Goal: Task Accomplishment & Management: Complete application form

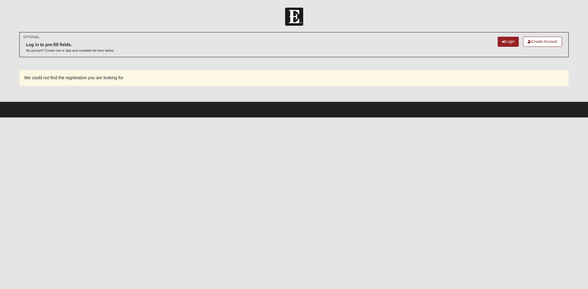
click at [297, 19] on img at bounding box center [294, 17] width 18 height 18
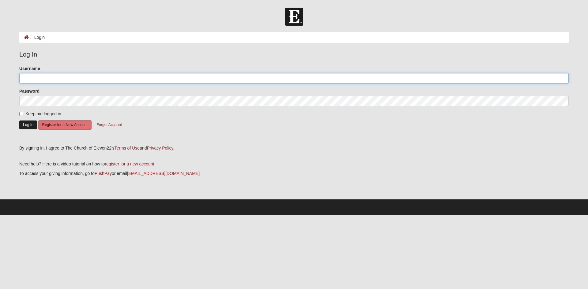
type input "StephenEdmonds"
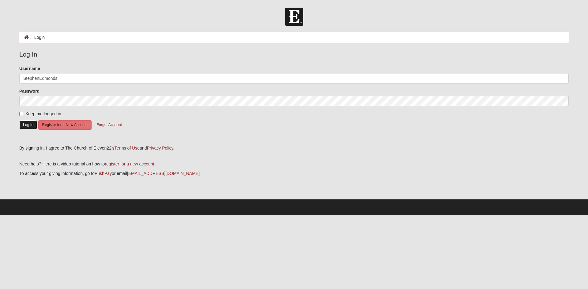
click at [33, 124] on button "Log In" at bounding box center [28, 125] width 18 height 9
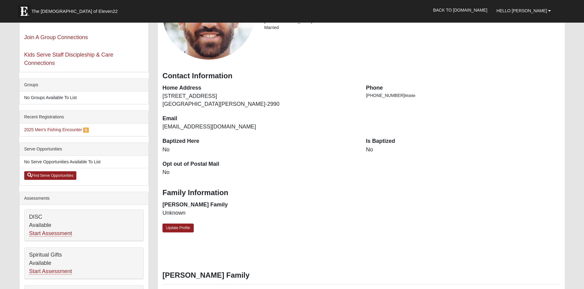
scroll to position [92, 0]
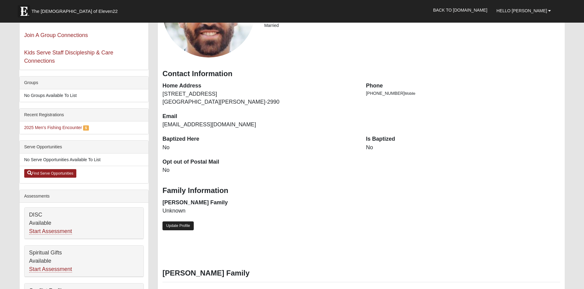
click at [173, 225] on link "Update Profile" at bounding box center [177, 226] width 31 height 9
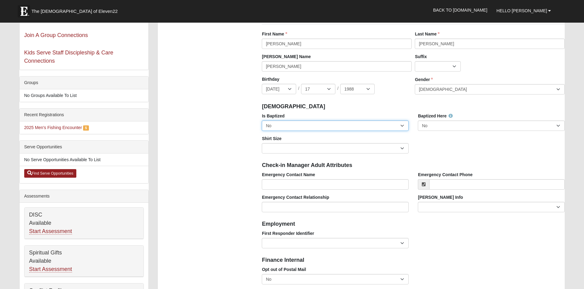
click at [297, 123] on select "No Yes" at bounding box center [335, 126] width 147 height 10
select select "True"
click at [262, 121] on select "No Yes" at bounding box center [335, 126] width 147 height 10
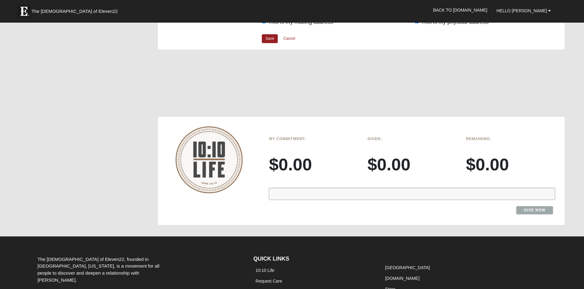
scroll to position [735, 0]
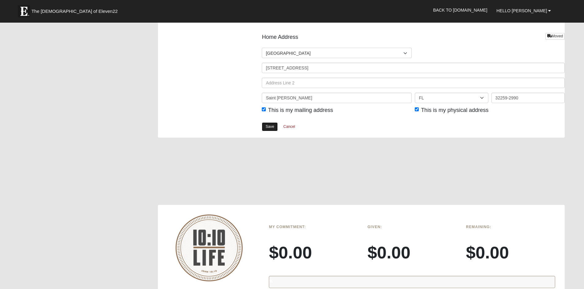
click at [271, 127] on link "Save" at bounding box center [270, 127] width 16 height 9
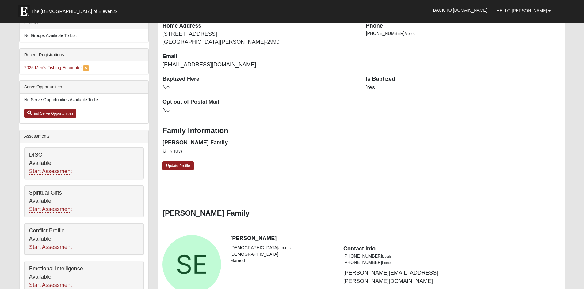
scroll to position [153, 0]
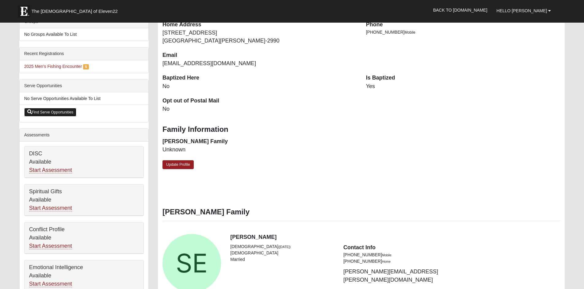
click at [56, 109] on link "Find Serve Opportunities" at bounding box center [50, 112] width 52 height 9
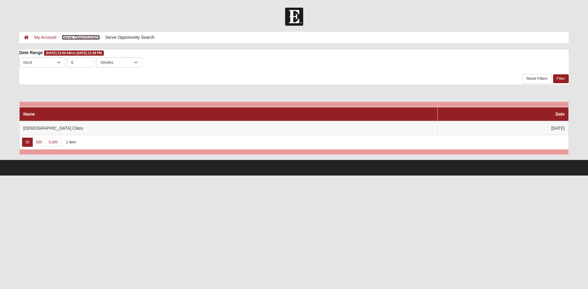
click at [78, 37] on link "Serve Opportunities" at bounding box center [81, 37] width 38 height 5
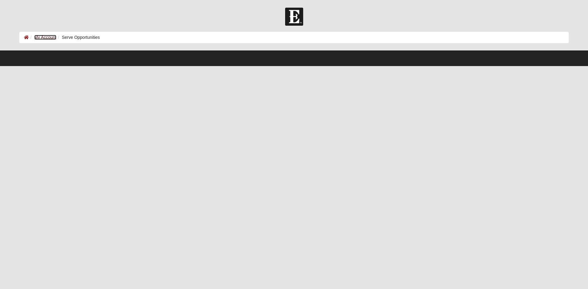
click at [50, 38] on link "My Account" at bounding box center [45, 37] width 22 height 5
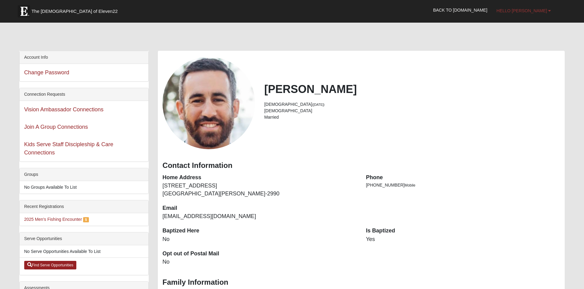
click at [522, 13] on span "Hello [PERSON_NAME]" at bounding box center [521, 10] width 51 height 5
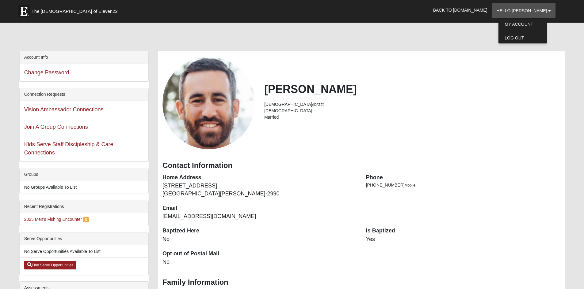
click at [441, 119] on li "Married" at bounding box center [412, 117] width 296 height 6
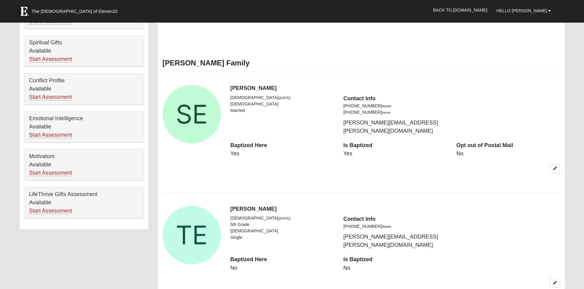
scroll to position [306, 0]
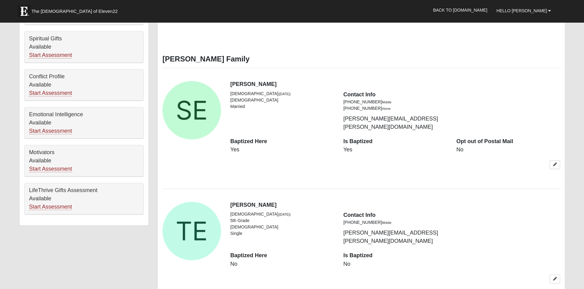
click at [316, 161] on div at bounding box center [394, 169] width 339 height 16
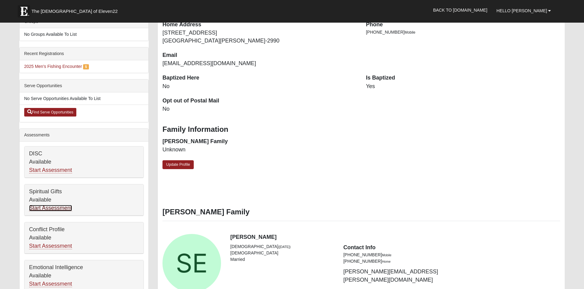
scroll to position [0, 0]
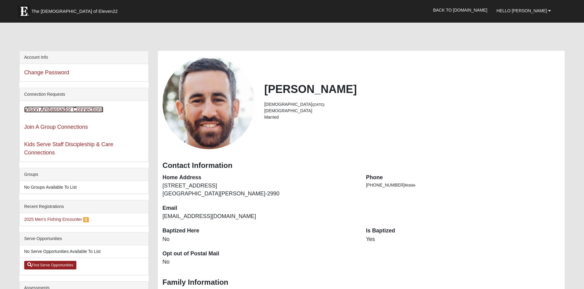
click at [93, 111] on link "Vision Ambassador Connections" at bounding box center [63, 110] width 79 height 6
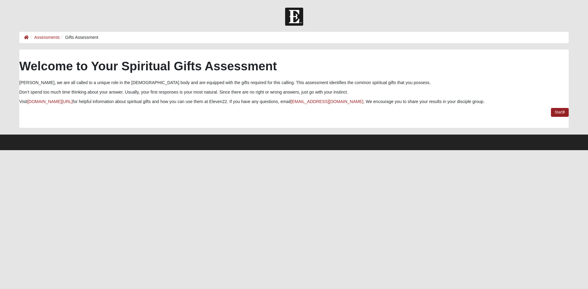
click at [546, 105] on p "Visit [DOMAIN_NAME][URL] for helpful information about spiritual gifts and how …" at bounding box center [294, 102] width 550 height 6
click at [557, 107] on div "Welcome to Your Spiritual Gifts Assessment [PERSON_NAME], we are all called to …" at bounding box center [294, 89] width 550 height 78
click at [557, 109] on link "Start" at bounding box center [560, 112] width 18 height 9
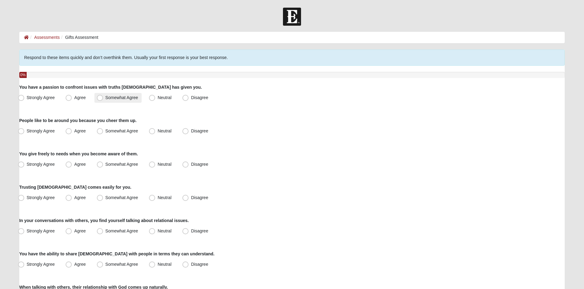
click at [105, 98] on span "Somewhat Agree" at bounding box center [121, 97] width 33 height 5
click at [99, 98] on input "Somewhat Agree" at bounding box center [101, 98] width 4 height 4
radio input "true"
click at [171, 133] on span "Neutral" at bounding box center [164, 131] width 14 height 5
click at [155, 133] on input "Neutral" at bounding box center [153, 131] width 4 height 4
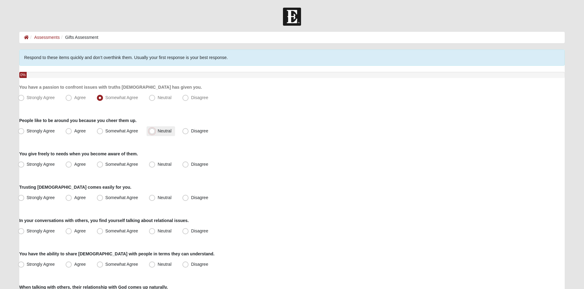
radio input "true"
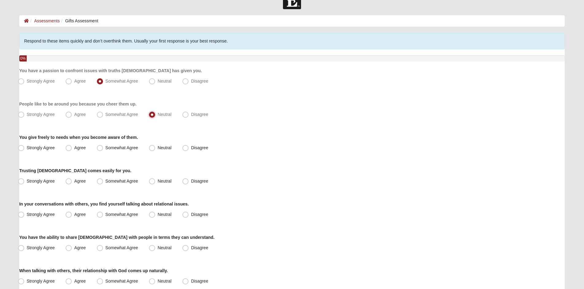
scroll to position [31, 0]
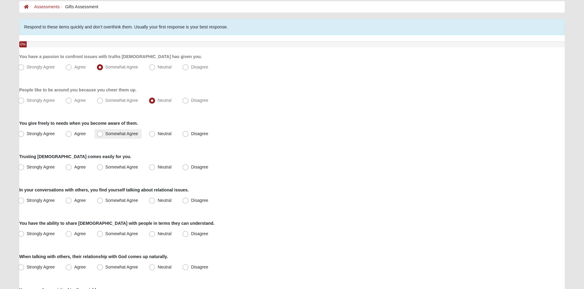
click at [108, 133] on span "Somewhat Agree" at bounding box center [121, 133] width 33 height 5
click at [103, 133] on input "Somewhat Agree" at bounding box center [101, 134] width 4 height 4
radio input "true"
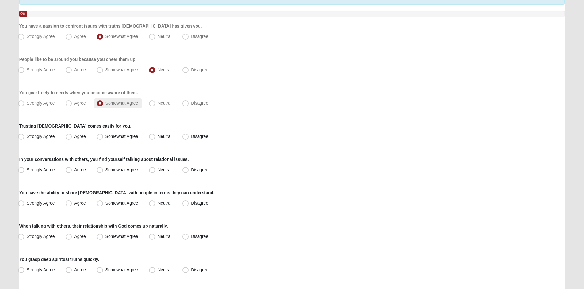
click at [108, 133] on label "Somewhat Agree" at bounding box center [117, 137] width 47 height 10
click at [103, 135] on input "Somewhat Agree" at bounding box center [101, 137] width 4 height 4
radio input "true"
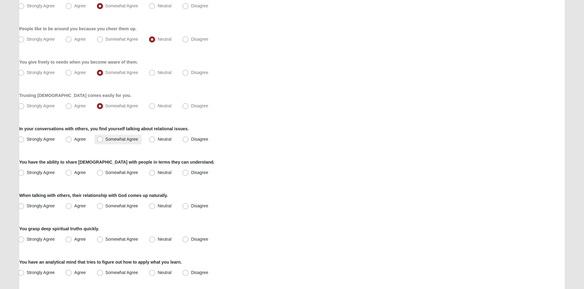
click at [104, 139] on label "Somewhat Agree" at bounding box center [117, 140] width 47 height 10
click at [103, 139] on input "Somewhat Agree" at bounding box center [101, 140] width 4 height 4
radio input "true"
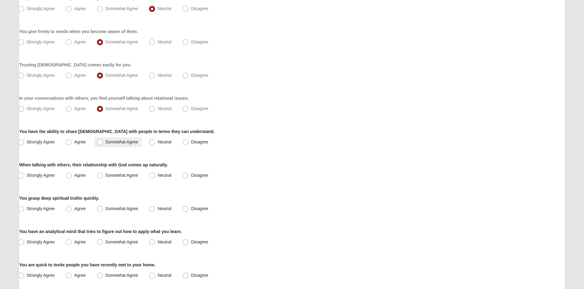
click at [125, 146] on label "Somewhat Agree" at bounding box center [117, 143] width 47 height 10
click at [103, 144] on input "Somewhat Agree" at bounding box center [101, 142] width 4 height 4
radio input "true"
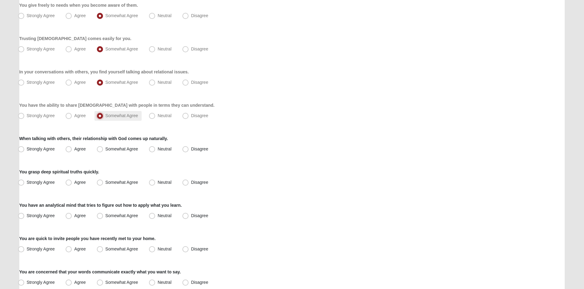
scroll to position [184, 0]
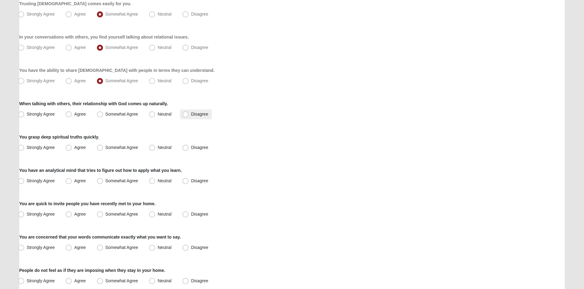
click at [210, 113] on label "Disagree" at bounding box center [196, 115] width 32 height 10
click at [189, 113] on input "Disagree" at bounding box center [187, 114] width 4 height 4
radio input "true"
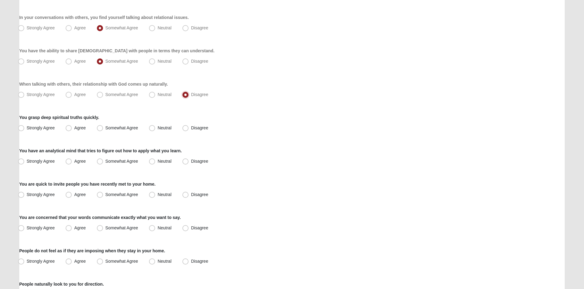
scroll to position [214, 0]
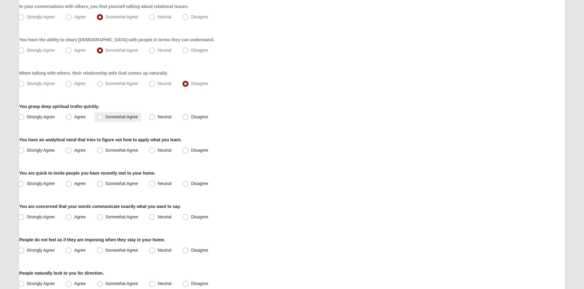
click at [121, 116] on span "Somewhat Agree" at bounding box center [121, 117] width 33 height 5
click at [103, 116] on input "Somewhat Agree" at bounding box center [101, 117] width 4 height 4
radio input "true"
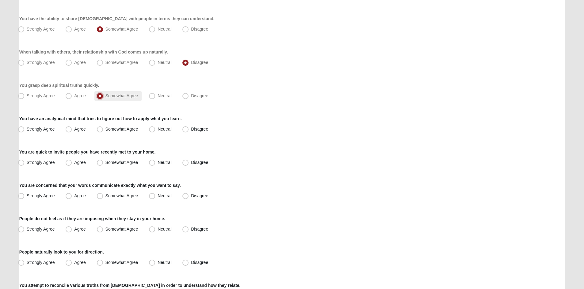
scroll to position [245, 0]
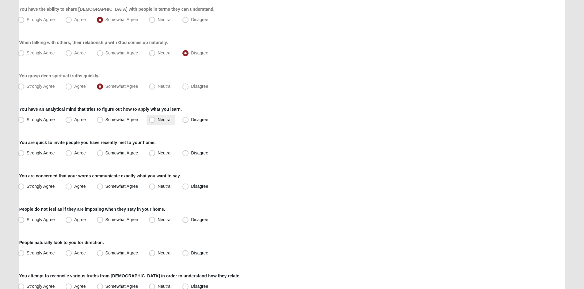
click at [157, 118] on label "Neutral" at bounding box center [160, 120] width 28 height 10
click at [155, 118] on input "Neutral" at bounding box center [153, 120] width 4 height 4
radio input "true"
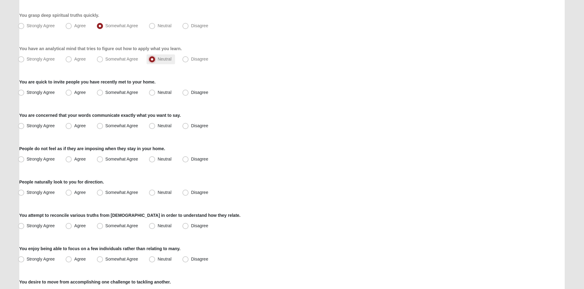
scroll to position [306, 0]
click at [123, 87] on label "Somewhat Agree" at bounding box center [117, 92] width 47 height 10
click at [103, 90] on input "Somewhat Agree" at bounding box center [101, 92] width 4 height 4
radio input "true"
click at [85, 88] on label "Agree" at bounding box center [76, 92] width 26 height 10
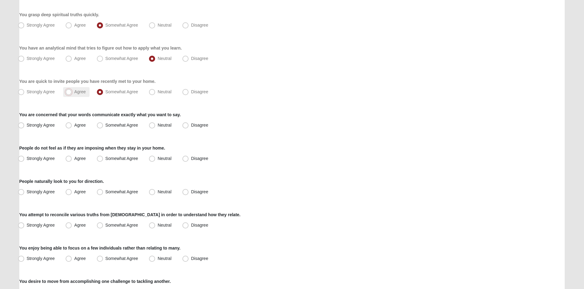
click at [72, 90] on input "Agree" at bounding box center [70, 92] width 4 height 4
radio input "true"
click at [94, 104] on div "Respond to these items quickly and don’t overthink them. Usually your first res…" at bounding box center [291, 36] width 545 height 587
click at [85, 123] on span "Agree" at bounding box center [79, 125] width 11 height 5
click at [72, 123] on input "Agree" at bounding box center [70, 125] width 4 height 4
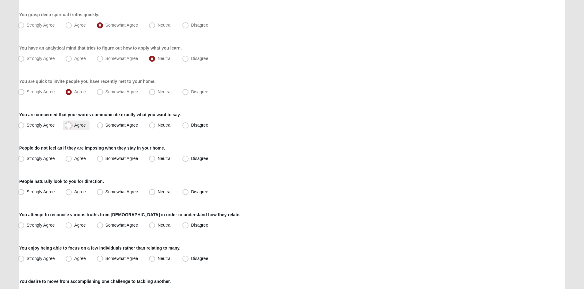
radio input "true"
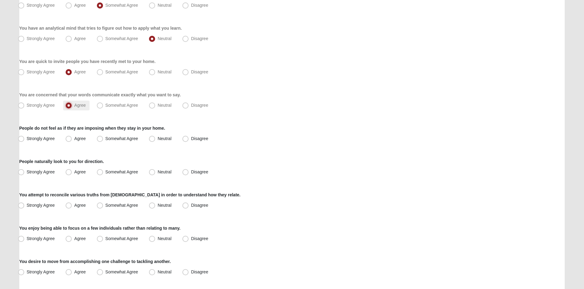
scroll to position [337, 0]
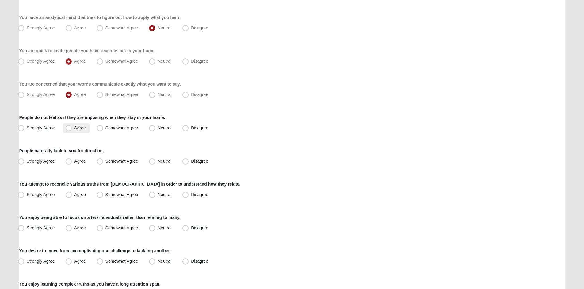
click at [82, 126] on span "Agree" at bounding box center [79, 128] width 11 height 5
click at [72, 126] on input "Agree" at bounding box center [70, 128] width 4 height 4
radio input "true"
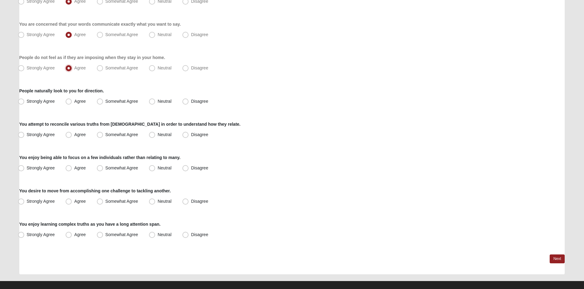
scroll to position [398, 0]
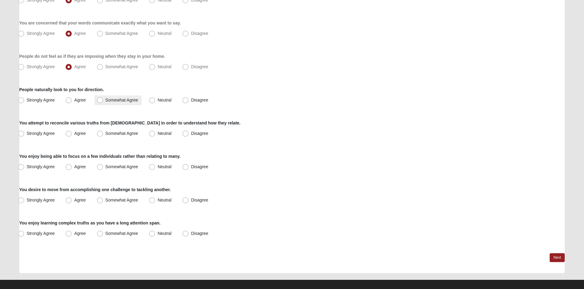
click at [105, 102] on span "Somewhat Agree" at bounding box center [121, 100] width 33 height 5
click at [103, 102] on input "Somewhat Agree" at bounding box center [101, 100] width 4 height 4
radio input "true"
click at [157, 133] on span "Neutral" at bounding box center [164, 133] width 14 height 5
click at [153, 133] on input "Neutral" at bounding box center [153, 134] width 4 height 4
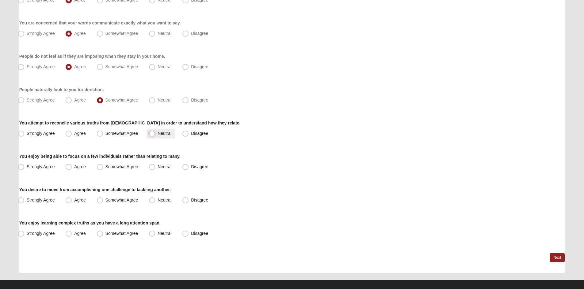
radio input "true"
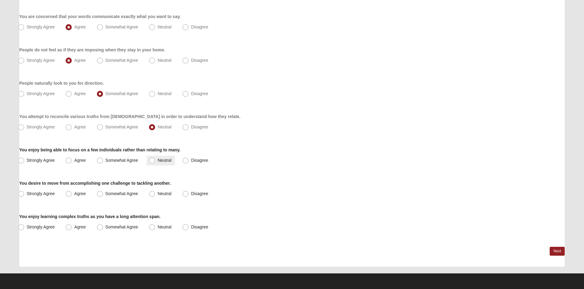
click at [172, 160] on label "Neutral" at bounding box center [160, 161] width 28 height 10
click at [155, 160] on input "Neutral" at bounding box center [153, 161] width 4 height 4
radio input "true"
click at [52, 192] on span "Strongly Agree" at bounding box center [41, 193] width 28 height 5
click at [25, 192] on input "Strongly Agree" at bounding box center [23, 194] width 4 height 4
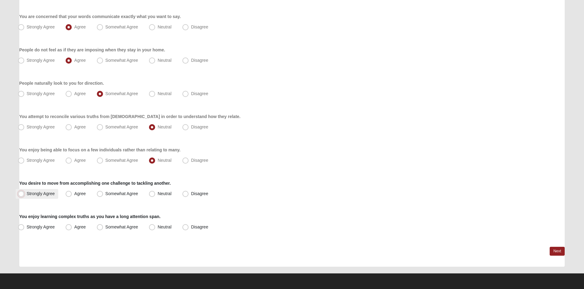
radio input "true"
click at [160, 229] on span "Neutral" at bounding box center [164, 227] width 14 height 5
click at [155, 229] on input "Neutral" at bounding box center [153, 227] width 4 height 4
radio input "true"
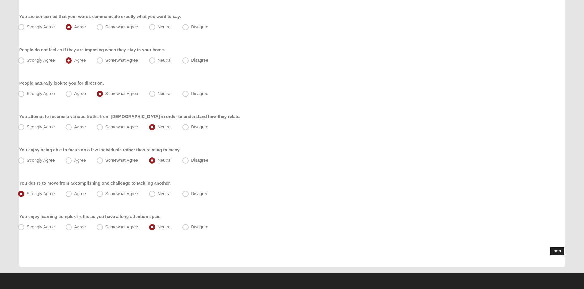
click at [563, 251] on link "Next" at bounding box center [556, 251] width 15 height 9
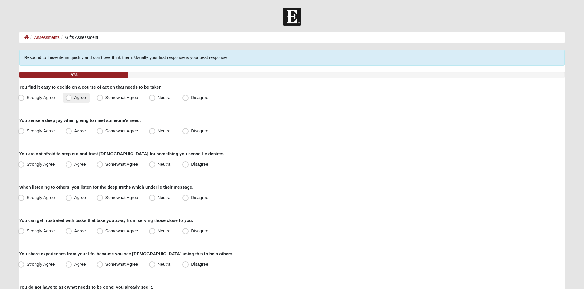
click at [80, 98] on span "Agree" at bounding box center [79, 97] width 11 height 5
click at [72, 98] on input "Agree" at bounding box center [70, 98] width 4 height 4
radio input "true"
click at [74, 131] on span "Agree" at bounding box center [79, 131] width 11 height 5
click at [72, 131] on input "Agree" at bounding box center [70, 131] width 4 height 4
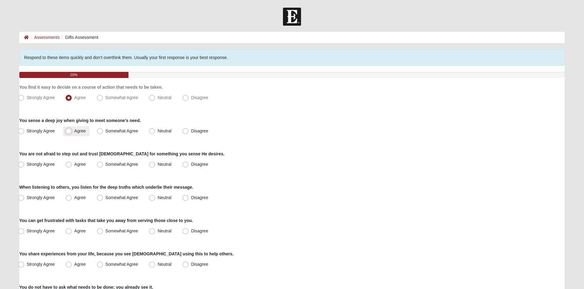
radio input "true"
click at [105, 164] on span "Somewhat Agree" at bounding box center [121, 164] width 33 height 5
click at [102, 164] on input "Somewhat Agree" at bounding box center [101, 165] width 4 height 4
radio input "true"
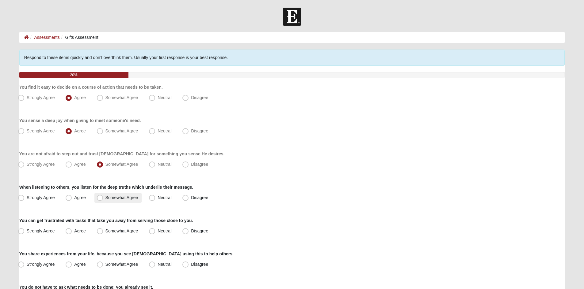
click at [108, 194] on label "Somewhat Agree" at bounding box center [117, 198] width 47 height 10
click at [103, 196] on input "Somewhat Agree" at bounding box center [101, 198] width 4 height 4
radio input "true"
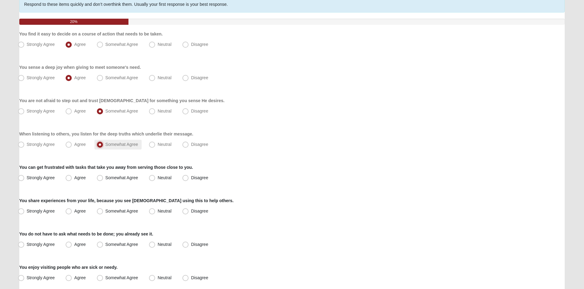
scroll to position [61, 0]
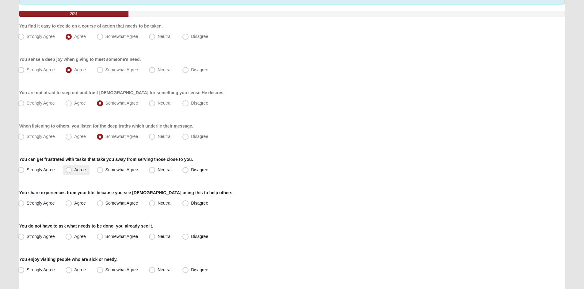
click at [77, 171] on span "Agree" at bounding box center [79, 170] width 11 height 5
click at [72, 171] on input "Agree" at bounding box center [70, 170] width 4 height 4
radio input "true"
click at [74, 203] on span "Agree" at bounding box center [79, 203] width 11 height 5
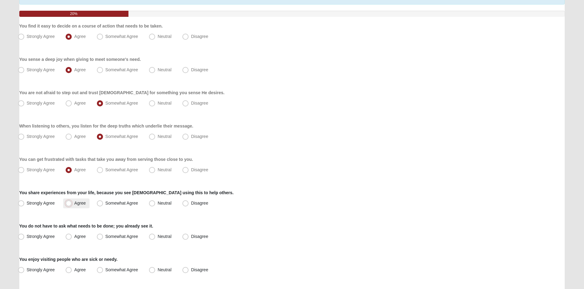
click at [70, 203] on input "Agree" at bounding box center [70, 204] width 4 height 4
radio input "true"
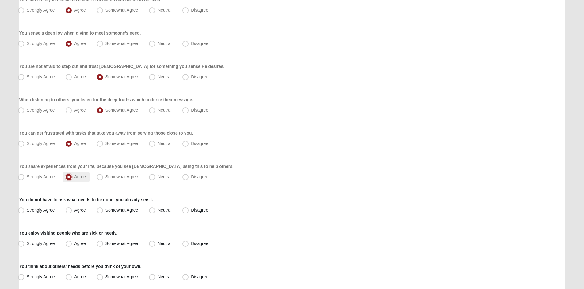
scroll to position [123, 0]
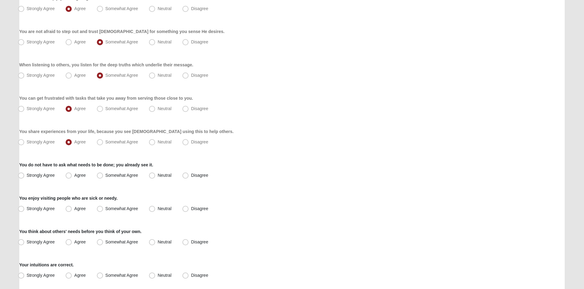
click at [128, 182] on div "Respond to these items quickly and don’t overthink them. Usually your first res…" at bounding box center [291, 238] width 545 height 623
click at [128, 173] on span "Somewhat Agree" at bounding box center [121, 175] width 33 height 5
click at [103, 174] on input "Somewhat Agree" at bounding box center [101, 176] width 4 height 4
radio input "true"
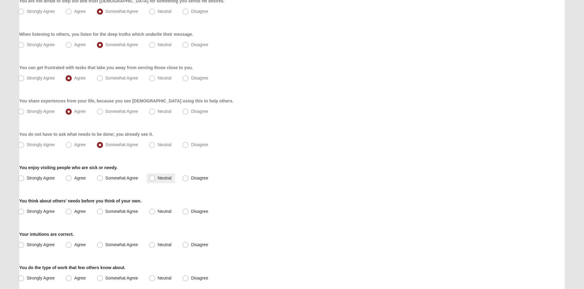
click at [169, 178] on span "Neutral" at bounding box center [164, 178] width 14 height 5
click at [155, 178] on input "Neutral" at bounding box center [153, 178] width 4 height 4
radio input "true"
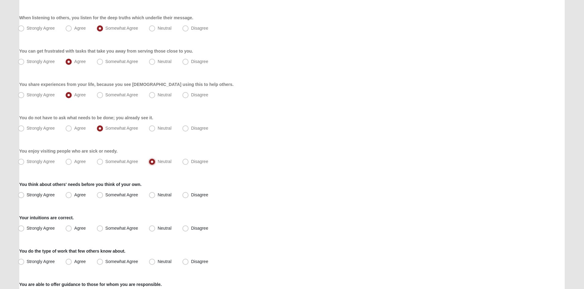
scroll to position [184, 0]
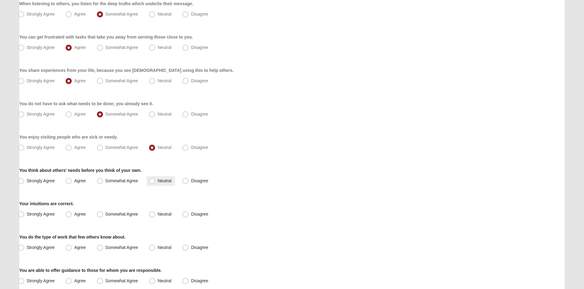
click at [157, 180] on span "Neutral" at bounding box center [164, 181] width 14 height 5
click at [152, 180] on input "Neutral" at bounding box center [153, 181] width 4 height 4
radio input "true"
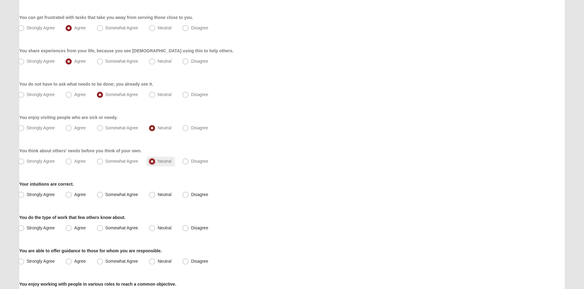
scroll to position [214, 0]
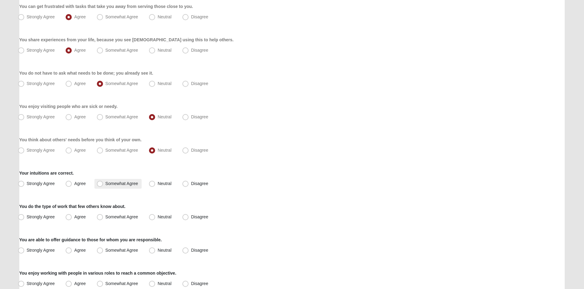
click at [104, 184] on label "Somewhat Agree" at bounding box center [117, 184] width 47 height 10
click at [103, 184] on input "Somewhat Agree" at bounding box center [101, 184] width 4 height 4
radio input "true"
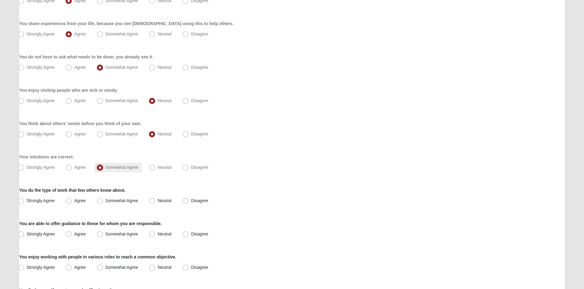
scroll to position [245, 0]
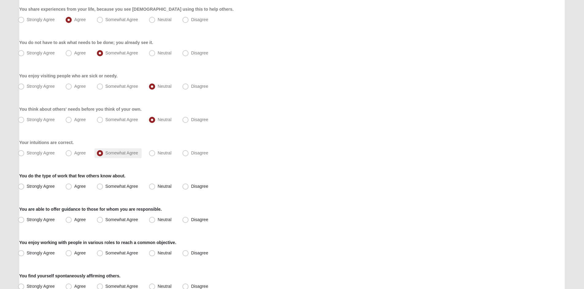
click at [104, 184] on label "Somewhat Agree" at bounding box center [117, 187] width 47 height 10
click at [103, 185] on input "Somewhat Agree" at bounding box center [101, 187] width 4 height 4
radio input "true"
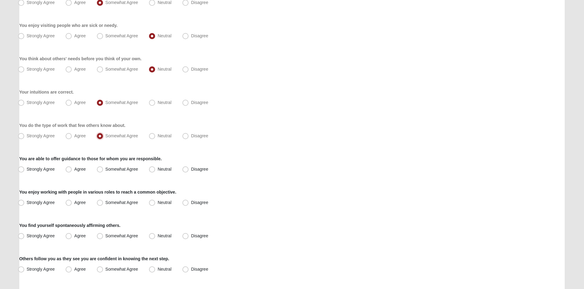
scroll to position [306, 0]
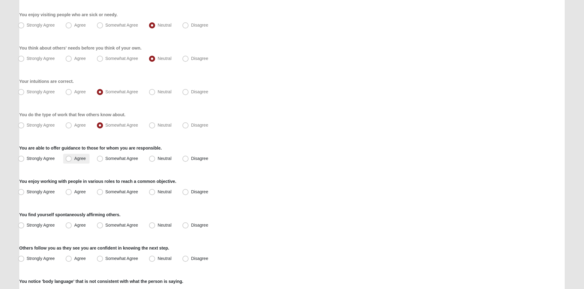
click at [80, 161] on label "Agree" at bounding box center [76, 159] width 26 height 10
click at [72, 161] on input "Agree" at bounding box center [70, 159] width 4 height 4
radio input "true"
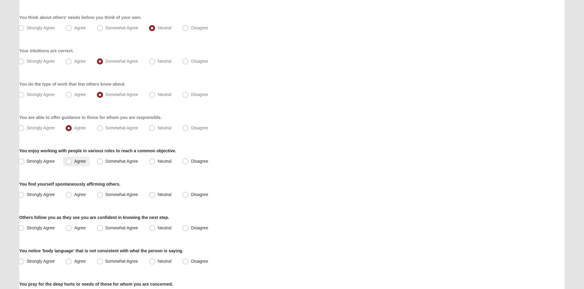
click at [84, 160] on span "Agree" at bounding box center [79, 161] width 11 height 5
click at [72, 160] on input "Agree" at bounding box center [70, 162] width 4 height 4
radio input "true"
click at [77, 191] on label "Agree" at bounding box center [76, 195] width 26 height 10
click at [72, 193] on input "Agree" at bounding box center [70, 195] width 4 height 4
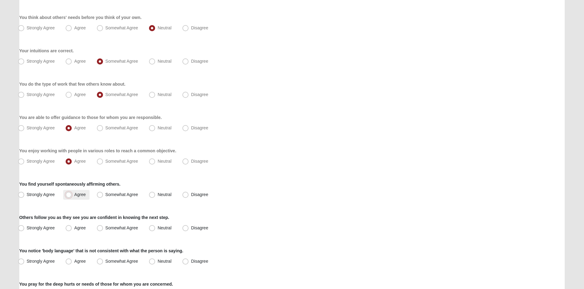
radio input "true"
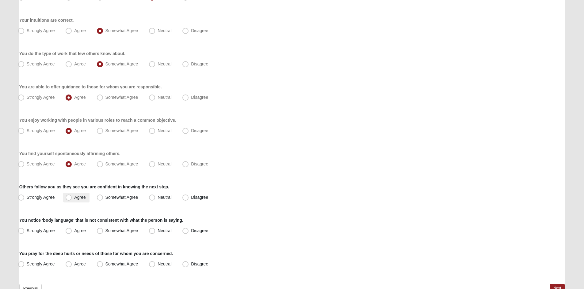
click at [75, 196] on span "Agree" at bounding box center [79, 197] width 11 height 5
click at [72, 196] on input "Agree" at bounding box center [70, 198] width 4 height 4
radio input "true"
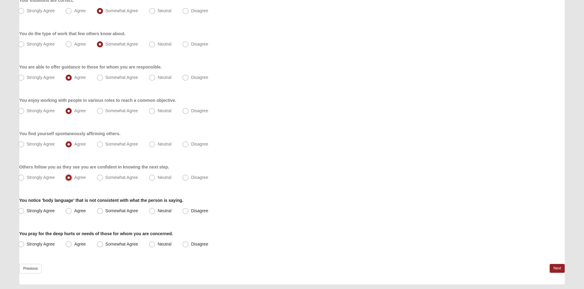
scroll to position [398, 0]
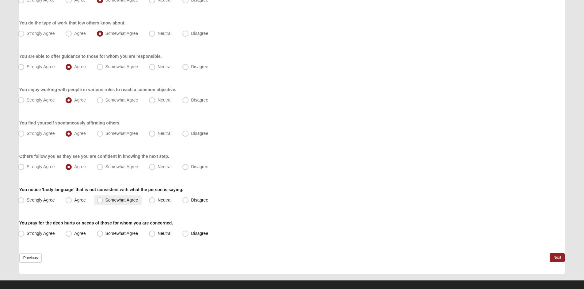
click at [108, 197] on label "Somewhat Agree" at bounding box center [117, 201] width 47 height 10
click at [103, 198] on input "Somewhat Agree" at bounding box center [101, 200] width 4 height 4
radio input "true"
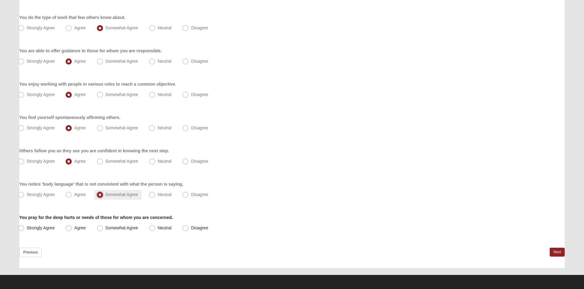
scroll to position [405, 0]
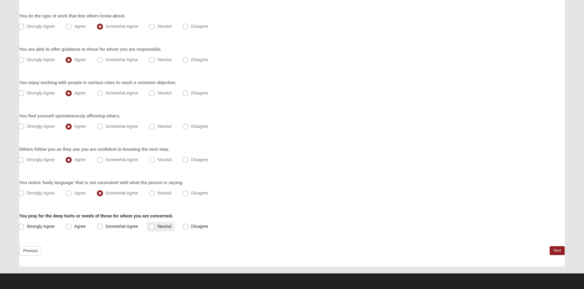
click at [149, 227] on label "Neutral" at bounding box center [160, 227] width 28 height 10
click at [151, 227] on input "Neutral" at bounding box center [153, 227] width 4 height 4
radio input "true"
click at [558, 249] on link "Next" at bounding box center [556, 251] width 15 height 9
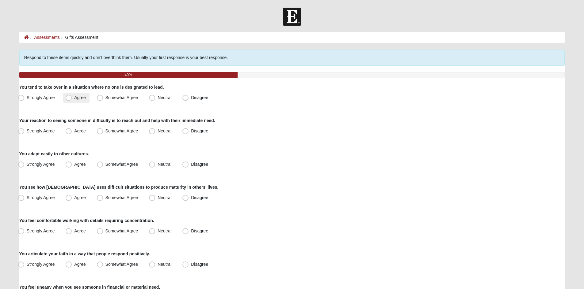
click at [75, 100] on span "Agree" at bounding box center [79, 97] width 11 height 5
click at [72, 100] on input "Agree" at bounding box center [70, 98] width 4 height 4
radio input "true"
click at [75, 128] on label "Agree" at bounding box center [76, 132] width 26 height 10
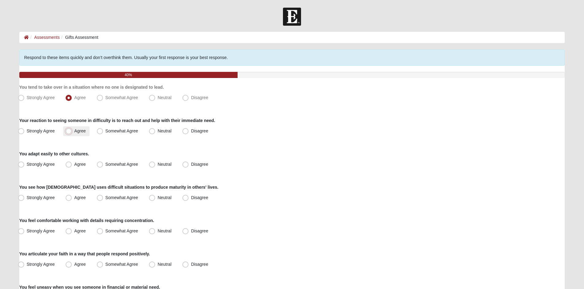
click at [72, 129] on input "Agree" at bounding box center [70, 131] width 4 height 4
radio input "true"
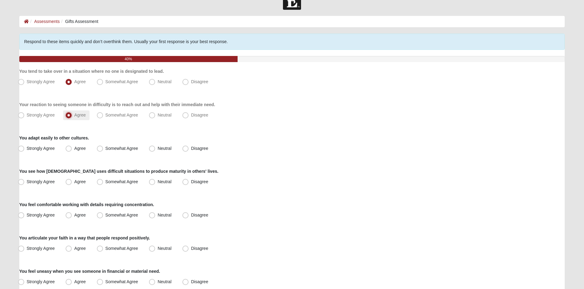
scroll to position [31, 0]
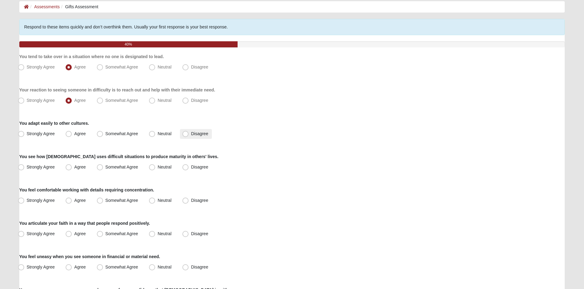
click at [181, 136] on label "Disagree" at bounding box center [196, 134] width 32 height 10
click at [185, 136] on input "Disagree" at bounding box center [187, 134] width 4 height 4
radio input "true"
click at [34, 172] on label "Strongly Agree" at bounding box center [37, 168] width 43 height 10
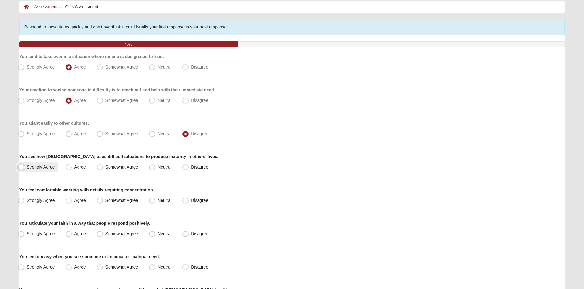
click at [25, 169] on input "Strongly Agree" at bounding box center [23, 167] width 4 height 4
radio input "true"
click at [90, 154] on label "You see how God uses difficult situations to produce maturity in others' lives." at bounding box center [118, 157] width 199 height 6
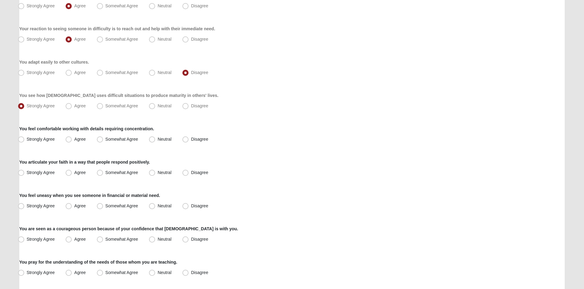
scroll to position [123, 0]
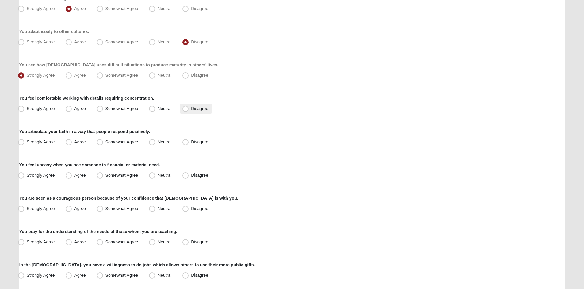
click at [180, 107] on label "Disagree" at bounding box center [196, 109] width 32 height 10
click at [185, 107] on input "Disagree" at bounding box center [187, 109] width 4 height 4
radio input "true"
click at [157, 145] on span "Neutral" at bounding box center [164, 142] width 14 height 5
click at [155, 144] on input "Neutral" at bounding box center [153, 142] width 4 height 4
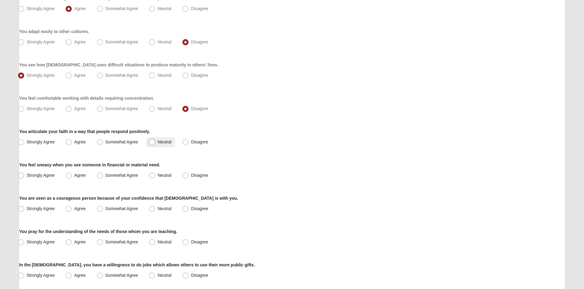
radio input "true"
click at [128, 150] on div "Respond to these items quickly and don’t overthink them. Usually your first res…" at bounding box center [291, 238] width 545 height 623
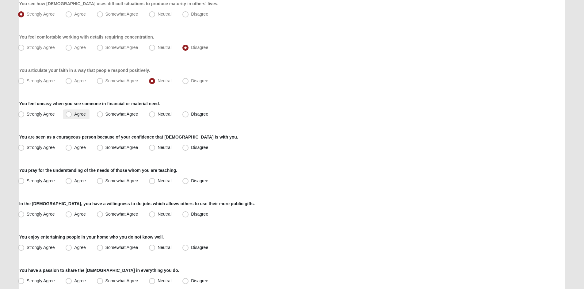
click at [76, 115] on span "Agree" at bounding box center [79, 114] width 11 height 5
click at [72, 115] on input "Agree" at bounding box center [70, 114] width 4 height 4
radio input "true"
click at [90, 127] on div "Respond to these items quickly and don’t overthink them. Usually your first res…" at bounding box center [291, 177] width 545 height 623
click at [119, 147] on span "Somewhat Agree" at bounding box center [121, 147] width 33 height 5
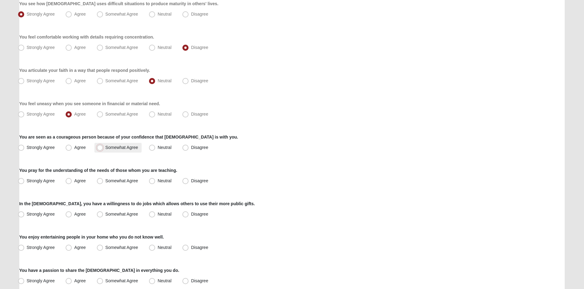
click at [103, 147] on input "Somewhat Agree" at bounding box center [101, 148] width 4 height 4
radio input "true"
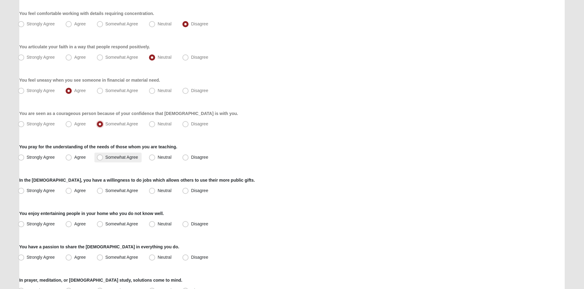
scroll to position [214, 0]
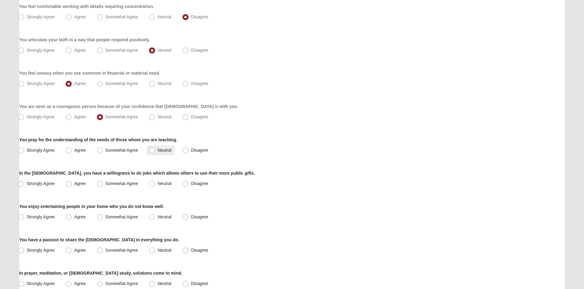
click at [164, 153] on label "Neutral" at bounding box center [160, 151] width 28 height 10
click at [155, 153] on input "Neutral" at bounding box center [153, 151] width 4 height 4
radio input "true"
click at [124, 162] on div "Respond to these items quickly and don’t overthink them. Usually your first res…" at bounding box center [291, 146] width 545 height 623
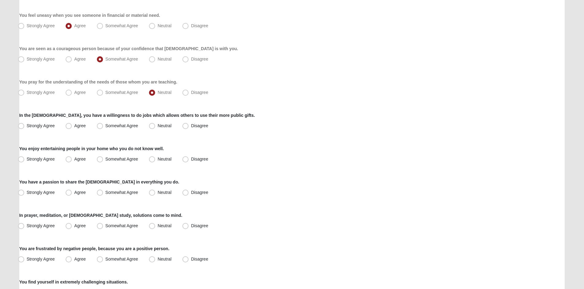
scroll to position [276, 0]
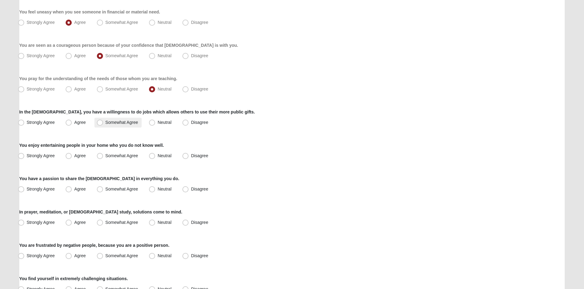
click at [112, 127] on label "Somewhat Agree" at bounding box center [117, 123] width 47 height 10
click at [103, 125] on input "Somewhat Agree" at bounding box center [101, 123] width 4 height 4
radio input "true"
click at [86, 153] on label "Agree" at bounding box center [76, 156] width 26 height 10
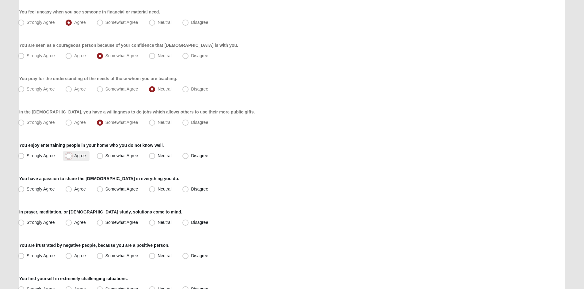
click at [72, 154] on input "Agree" at bounding box center [70, 156] width 4 height 4
radio input "true"
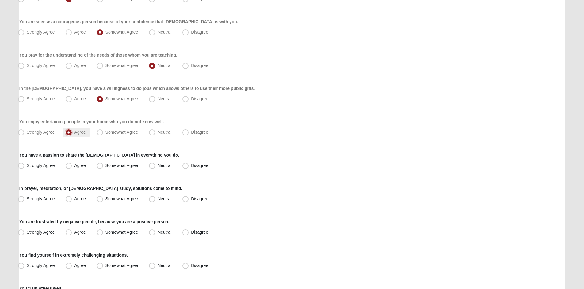
scroll to position [337, 0]
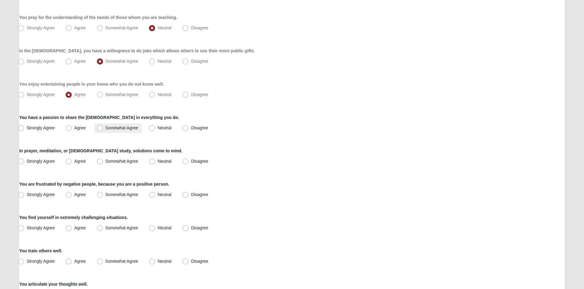
click at [105, 129] on span "Somewhat Agree" at bounding box center [121, 128] width 33 height 5
click at [103, 129] on input "Somewhat Agree" at bounding box center [101, 128] width 4 height 4
radio input "true"
click at [159, 161] on span "Neutral" at bounding box center [164, 161] width 14 height 5
click at [155, 161] on input "Neutral" at bounding box center [153, 162] width 4 height 4
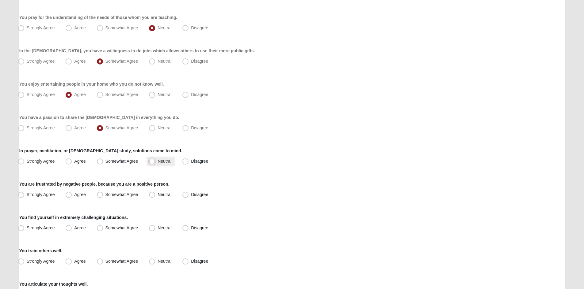
radio input "true"
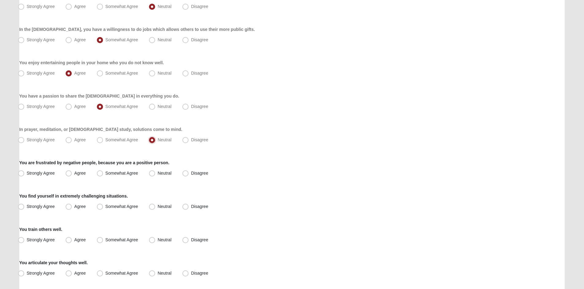
scroll to position [368, 0]
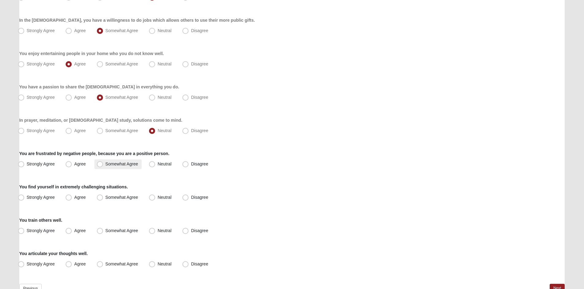
click at [110, 163] on span "Somewhat Agree" at bounding box center [121, 164] width 33 height 5
click at [103, 163] on input "Somewhat Agree" at bounding box center [101, 164] width 4 height 4
radio input "true"
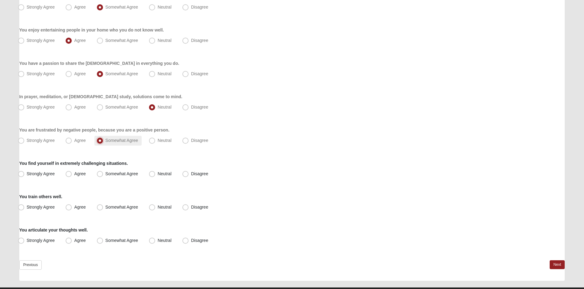
scroll to position [398, 0]
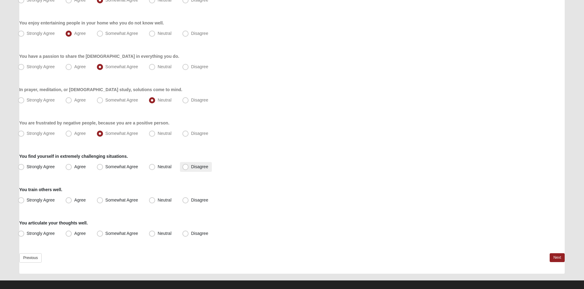
click at [191, 166] on span "Disagree" at bounding box center [199, 166] width 17 height 5
click at [186, 166] on input "Disagree" at bounding box center [187, 167] width 4 height 4
radio input "true"
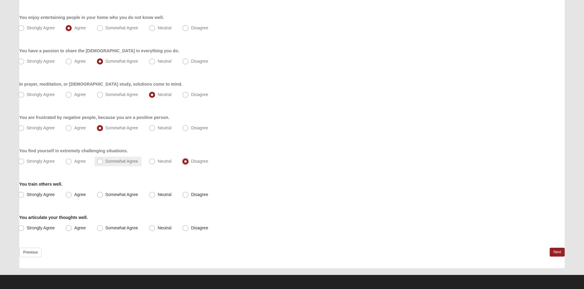
scroll to position [405, 0]
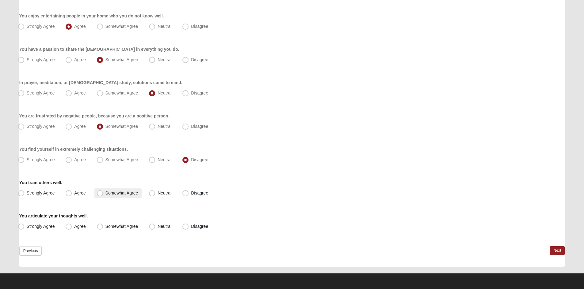
click at [107, 191] on span "Somewhat Agree" at bounding box center [121, 193] width 33 height 5
click at [103, 191] on input "Somewhat Agree" at bounding box center [101, 193] width 4 height 4
radio input "true"
click at [157, 229] on span "Neutral" at bounding box center [164, 226] width 14 height 5
click at [154, 229] on input "Neutral" at bounding box center [153, 227] width 4 height 4
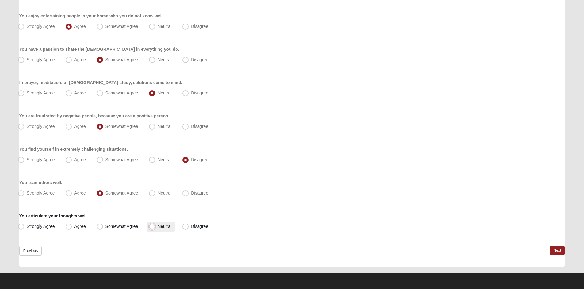
radio input "true"
click at [554, 253] on link "Next" at bounding box center [556, 251] width 15 height 9
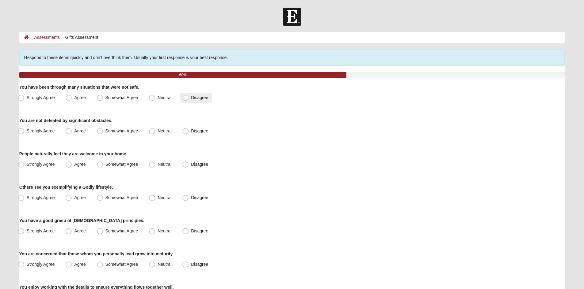
click at [191, 95] on span "Disagree" at bounding box center [199, 97] width 17 height 5
click at [188, 96] on input "Disagree" at bounding box center [187, 98] width 4 height 4
radio input "true"
click at [78, 129] on span "Agree" at bounding box center [79, 131] width 11 height 5
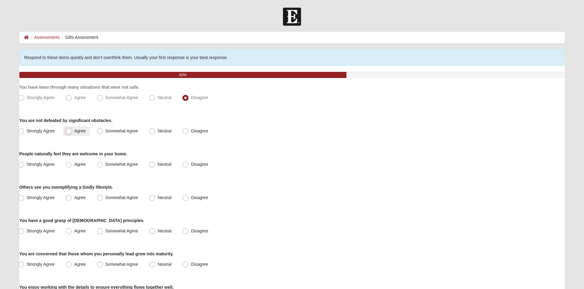
click at [72, 129] on input "Agree" at bounding box center [70, 131] width 4 height 4
radio input "true"
click at [81, 166] on span "Agree" at bounding box center [79, 164] width 11 height 5
click at [72, 166] on input "Agree" at bounding box center [70, 165] width 4 height 4
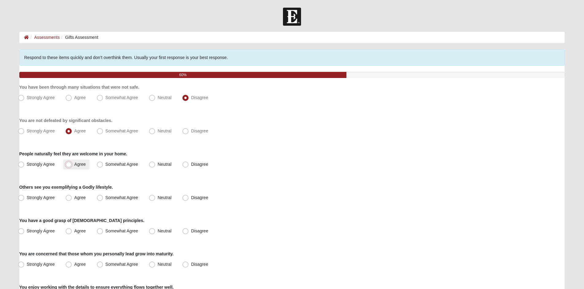
radio input "true"
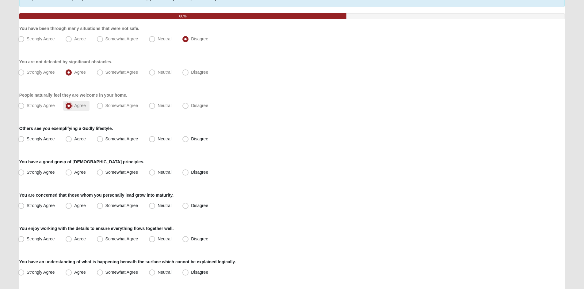
scroll to position [61, 0]
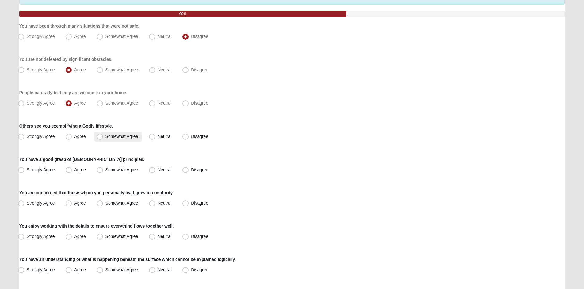
click at [109, 141] on label "Somewhat Agree" at bounding box center [117, 137] width 47 height 10
click at [103, 139] on input "Somewhat Agree" at bounding box center [101, 137] width 4 height 4
radio input "true"
click at [81, 170] on span "Agree" at bounding box center [79, 170] width 11 height 5
click at [72, 170] on input "Agree" at bounding box center [70, 170] width 4 height 4
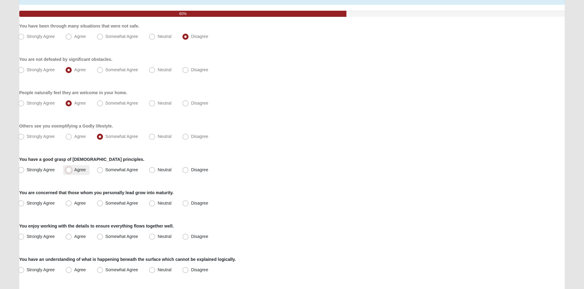
radio input "true"
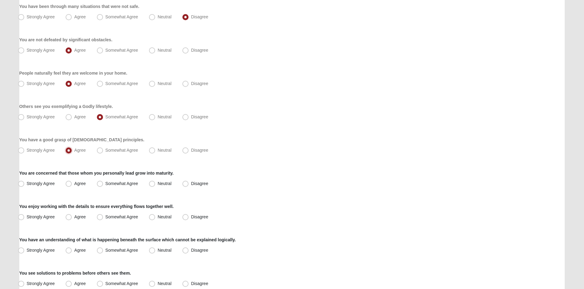
scroll to position [92, 0]
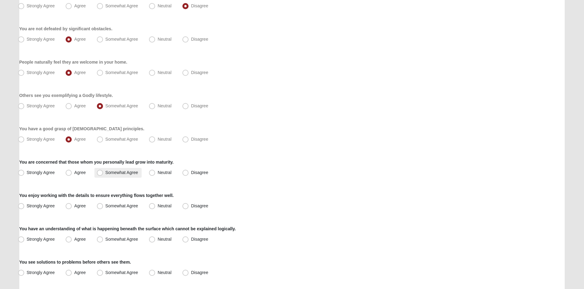
click at [103, 169] on label "Somewhat Agree" at bounding box center [117, 173] width 47 height 10
click at [103, 171] on input "Somewhat Agree" at bounding box center [101, 173] width 4 height 4
radio input "true"
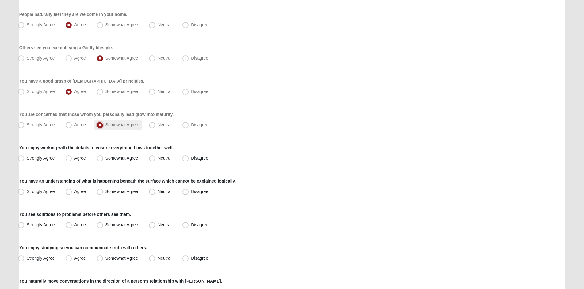
scroll to position [153, 0]
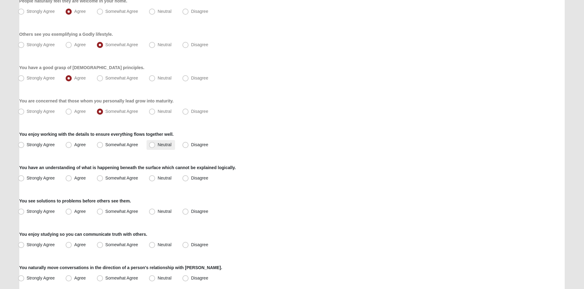
click at [164, 146] on span "Neutral" at bounding box center [164, 144] width 14 height 5
click at [155, 146] on input "Neutral" at bounding box center [153, 145] width 4 height 4
radio input "true"
click at [108, 155] on div "Respond to these items quickly and don’t overthink them. Usually your first res…" at bounding box center [291, 207] width 545 height 623
click at [74, 177] on label "Agree" at bounding box center [76, 179] width 26 height 10
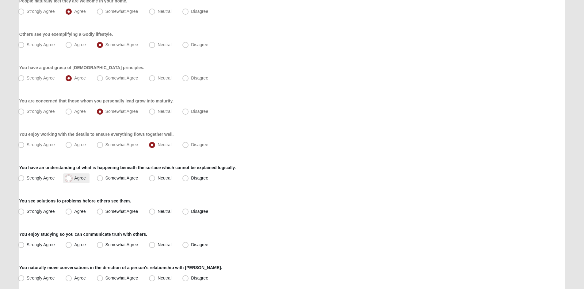
click at [72, 177] on input "Agree" at bounding box center [70, 178] width 4 height 4
radio input "true"
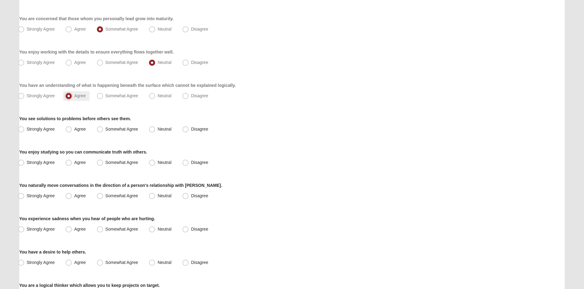
scroll to position [245, 0]
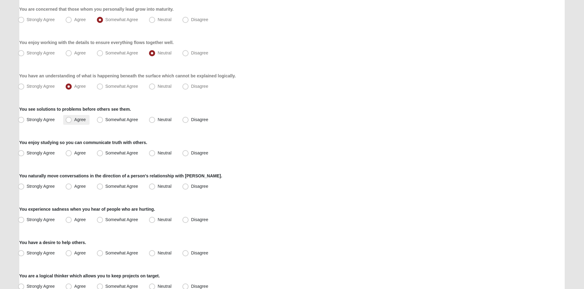
click at [80, 120] on span "Agree" at bounding box center [79, 119] width 11 height 5
click at [72, 120] on input "Agree" at bounding box center [70, 120] width 4 height 4
radio input "true"
click at [88, 134] on div "Respond to these items quickly and don’t overthink them. Usually your first res…" at bounding box center [291, 116] width 545 height 623
click at [157, 151] on span "Neutral" at bounding box center [164, 153] width 14 height 5
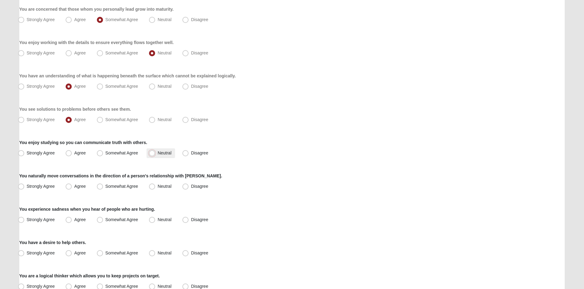
click at [151, 151] on input "Neutral" at bounding box center [153, 153] width 4 height 4
radio input "true"
click at [190, 155] on label "Disagree" at bounding box center [196, 154] width 32 height 10
click at [189, 155] on input "Disagree" at bounding box center [187, 153] width 4 height 4
radio input "true"
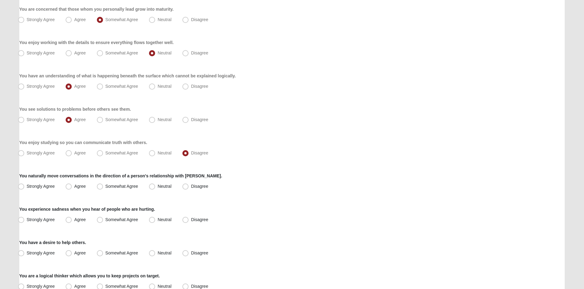
click at [108, 172] on div "Respond to these items quickly and don’t overthink them. Usually your first res…" at bounding box center [291, 116] width 545 height 623
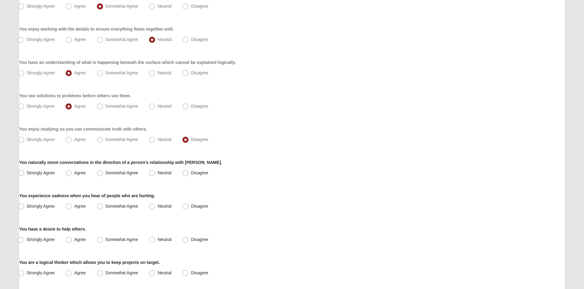
scroll to position [306, 0]
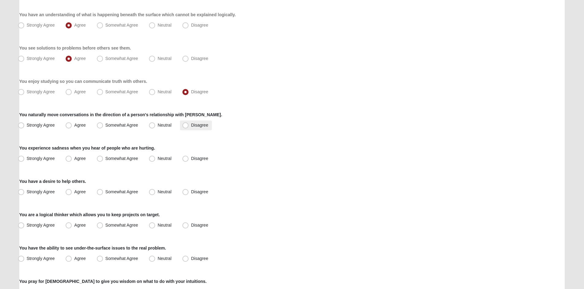
click at [191, 128] on span "Disagree" at bounding box center [199, 125] width 17 height 5
click at [185, 127] on input "Disagree" at bounding box center [187, 125] width 4 height 4
radio input "true"
click at [116, 141] on div "Respond to these items quickly and don’t overthink them. Usually your first res…" at bounding box center [291, 54] width 545 height 623
click at [110, 160] on span "Somewhat Agree" at bounding box center [121, 158] width 33 height 5
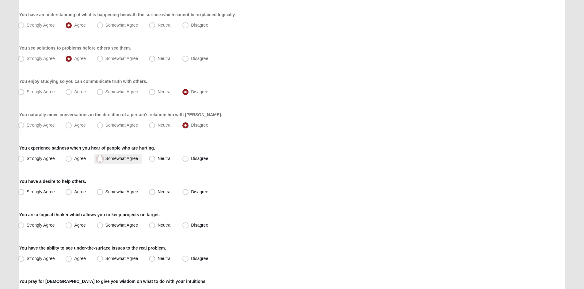
click at [103, 160] on input "Somewhat Agree" at bounding box center [101, 159] width 4 height 4
radio input "true"
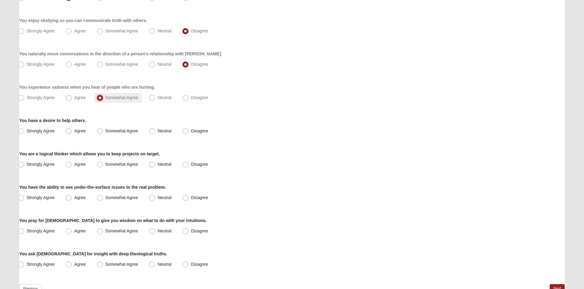
scroll to position [368, 0]
click at [77, 135] on label "Agree" at bounding box center [76, 131] width 26 height 10
click at [72, 133] on input "Agree" at bounding box center [70, 131] width 4 height 4
radio input "true"
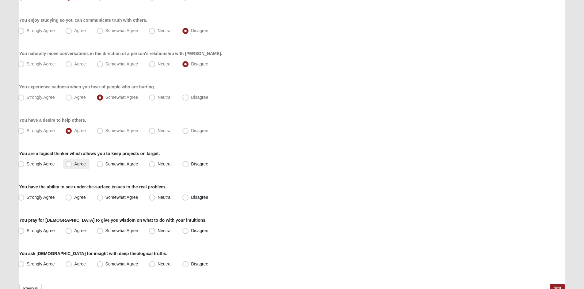
click at [77, 168] on label "Agree" at bounding box center [76, 165] width 26 height 10
click at [72, 166] on input "Agree" at bounding box center [70, 164] width 4 height 4
radio input "true"
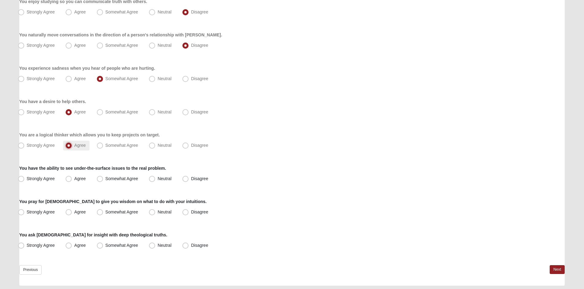
scroll to position [405, 0]
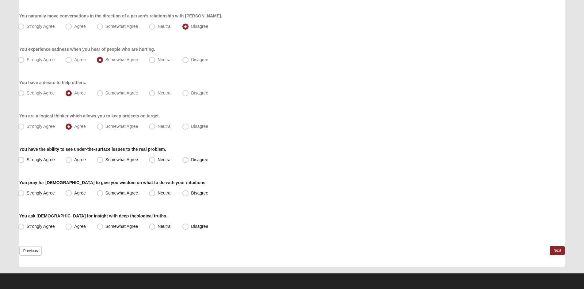
click at [153, 157] on label "Neutral" at bounding box center [160, 160] width 28 height 10
click at [153, 158] on input "Neutral" at bounding box center [153, 160] width 4 height 4
radio input "true"
click at [105, 190] on label "Somewhat Agree" at bounding box center [117, 194] width 47 height 10
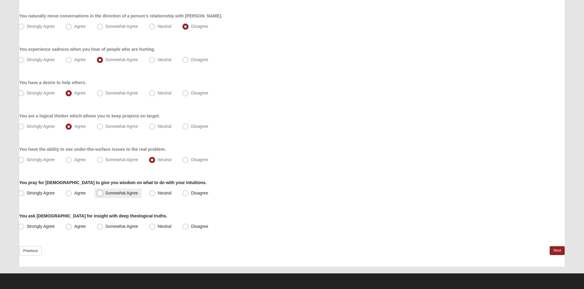
click at [103, 191] on input "Somewhat Agree" at bounding box center [101, 193] width 4 height 4
radio input "true"
click at [85, 193] on span "Agree" at bounding box center [79, 193] width 11 height 5
click at [72, 193] on input "Agree" at bounding box center [70, 193] width 4 height 4
radio input "true"
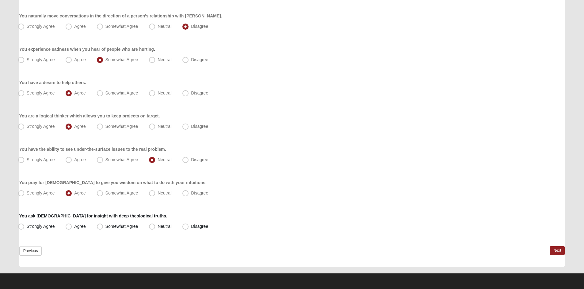
click at [84, 229] on span "Agree" at bounding box center [79, 226] width 11 height 5
click at [72, 229] on input "Agree" at bounding box center [70, 227] width 4 height 4
radio input "true"
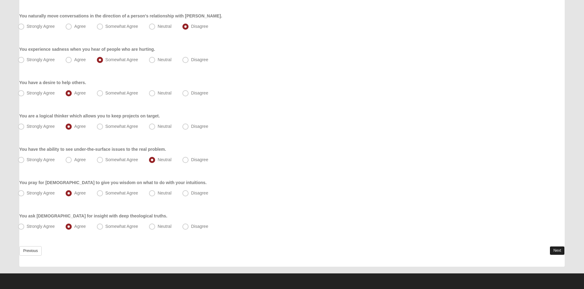
click at [557, 248] on link "Next" at bounding box center [556, 251] width 15 height 9
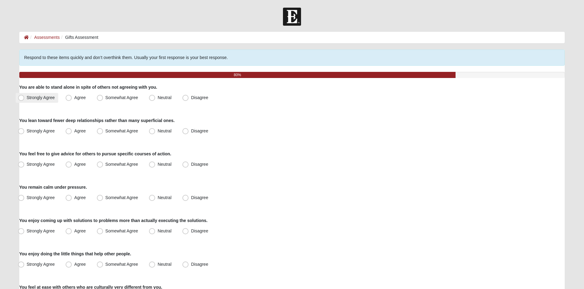
click at [48, 98] on span "Strongly Agree" at bounding box center [41, 97] width 28 height 5
click at [25, 98] on input "Strongly Agree" at bounding box center [23, 98] width 4 height 4
radio input "true"
click at [108, 127] on label "Somewhat Agree" at bounding box center [117, 132] width 47 height 10
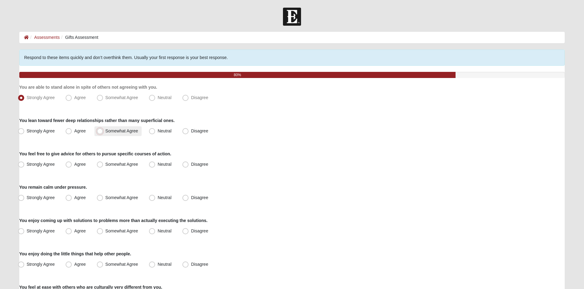
click at [103, 129] on input "Somewhat Agree" at bounding box center [101, 131] width 4 height 4
radio input "true"
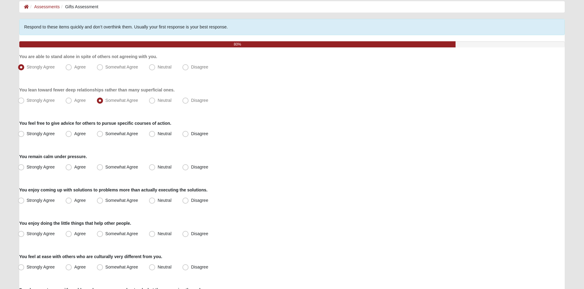
click at [84, 131] on label "Agree" at bounding box center [76, 134] width 26 height 10
click at [72, 132] on input "Agree" at bounding box center [70, 134] width 4 height 4
radio input "true"
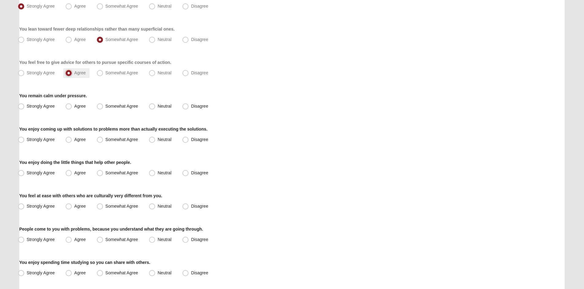
scroll to position [92, 0]
click at [83, 105] on span "Agree" at bounding box center [79, 106] width 11 height 5
click at [72, 105] on input "Agree" at bounding box center [70, 106] width 4 height 4
radio input "true"
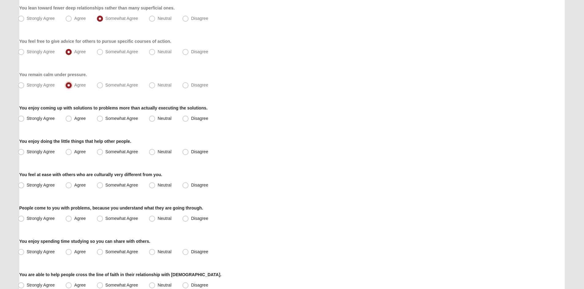
scroll to position [123, 0]
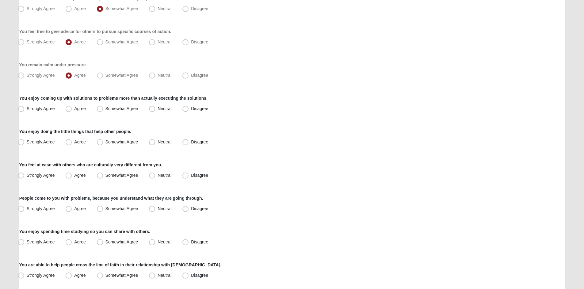
click at [82, 88] on div "Respond to these items quickly and don’t overthink them. Usually your first res…" at bounding box center [291, 238] width 545 height 623
click at [75, 115] on div "Respond to these items quickly and don’t overthink them. Usually your first res…" at bounding box center [291, 238] width 545 height 623
click at [69, 104] on div "You enjoy coming up with solutions to problems more than actually executing the…" at bounding box center [291, 104] width 545 height 19
click at [74, 109] on span "Agree" at bounding box center [79, 108] width 11 height 5
click at [70, 109] on input "Agree" at bounding box center [70, 109] width 4 height 4
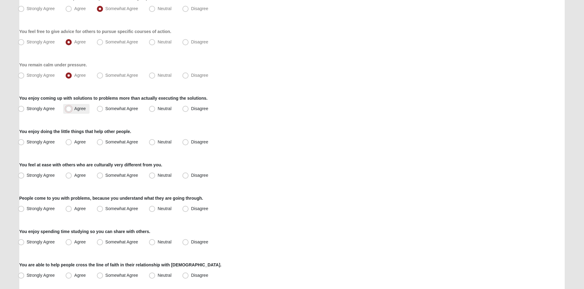
radio input "true"
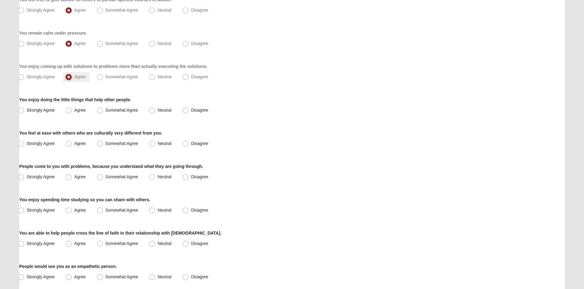
scroll to position [184, 0]
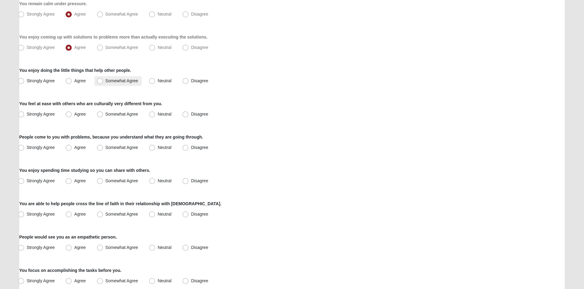
click at [109, 81] on span "Somewhat Agree" at bounding box center [121, 80] width 33 height 5
click at [103, 81] on input "Somewhat Agree" at bounding box center [101, 81] width 4 height 4
radio input "true"
click at [193, 113] on span "Disagree" at bounding box center [199, 114] width 17 height 5
click at [189, 113] on input "Disagree" at bounding box center [187, 114] width 4 height 4
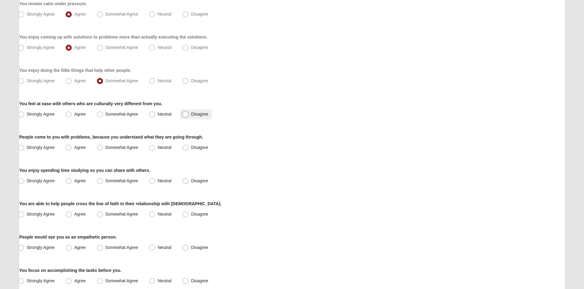
radio input "true"
click at [98, 90] on div "Respond to these items quickly and don’t overthink them. Usually your first res…" at bounding box center [291, 177] width 545 height 623
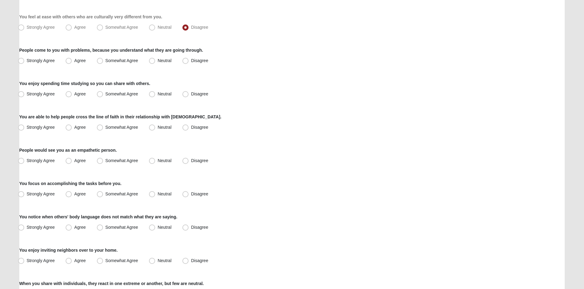
scroll to position [276, 0]
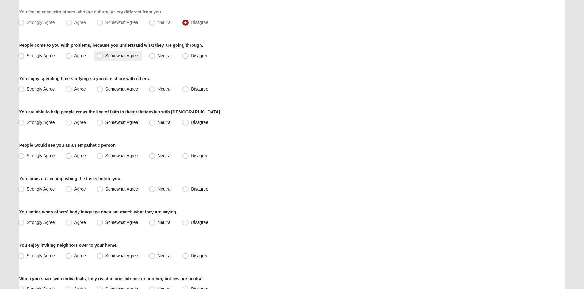
click at [104, 59] on label "Somewhat Agree" at bounding box center [117, 56] width 47 height 10
click at [103, 58] on input "Somewhat Agree" at bounding box center [101, 56] width 4 height 4
radio input "true"
click at [97, 66] on div "Respond to these items quickly and don’t overthink them. Usually your first res…" at bounding box center [291, 85] width 545 height 623
click at [184, 85] on label "Disagree" at bounding box center [196, 90] width 32 height 10
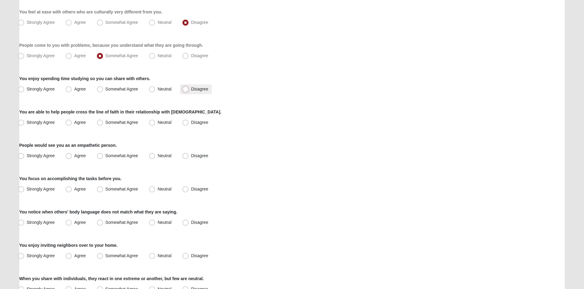
click at [185, 87] on input "Disagree" at bounding box center [187, 89] width 4 height 4
radio input "true"
click at [156, 122] on label "Neutral" at bounding box center [160, 123] width 28 height 10
click at [155, 122] on input "Neutral" at bounding box center [153, 123] width 4 height 4
radio input "true"
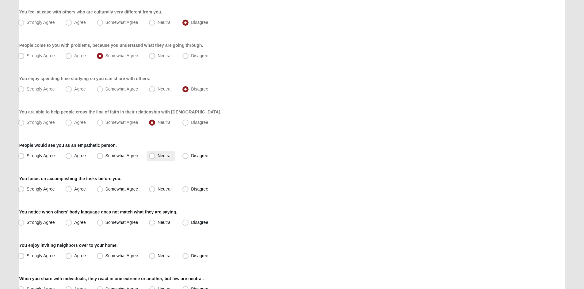
click at [161, 154] on span "Neutral" at bounding box center [164, 155] width 14 height 5
click at [155, 154] on input "Neutral" at bounding box center [153, 156] width 4 height 4
radio input "true"
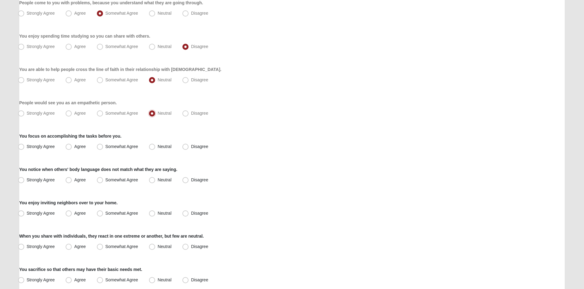
scroll to position [337, 0]
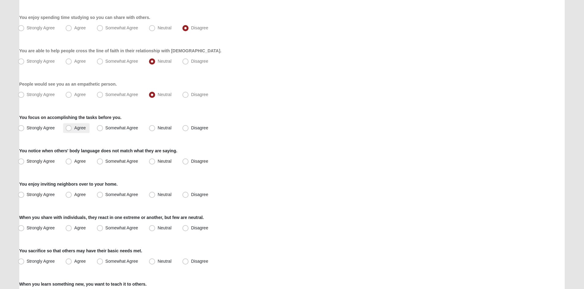
click at [75, 127] on span "Agree" at bounding box center [79, 128] width 11 height 5
click at [72, 127] on input "Agree" at bounding box center [70, 128] width 4 height 4
radio input "true"
click at [156, 164] on label "Neutral" at bounding box center [160, 162] width 28 height 10
click at [155, 164] on input "Neutral" at bounding box center [153, 162] width 4 height 4
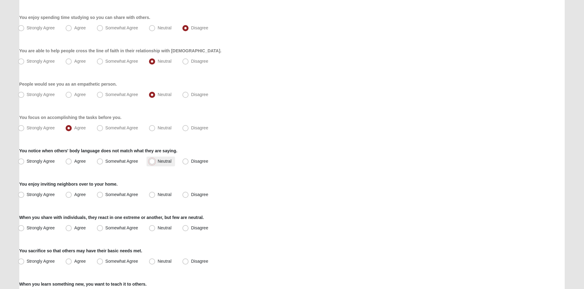
radio input "true"
click at [150, 170] on div "Respond to these items quickly and don’t overthink them. Usually your first res…" at bounding box center [291, 24] width 545 height 623
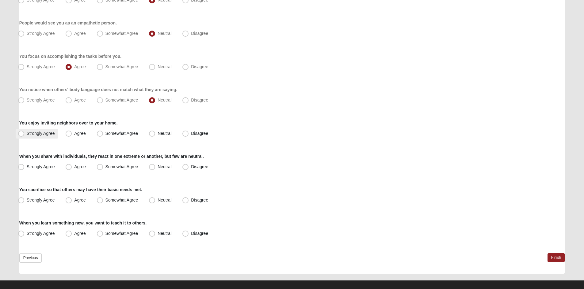
click at [28, 130] on label "Strongly Agree" at bounding box center [37, 134] width 43 height 10
click at [25, 132] on input "Strongly Agree" at bounding box center [23, 134] width 4 height 4
radio input "true"
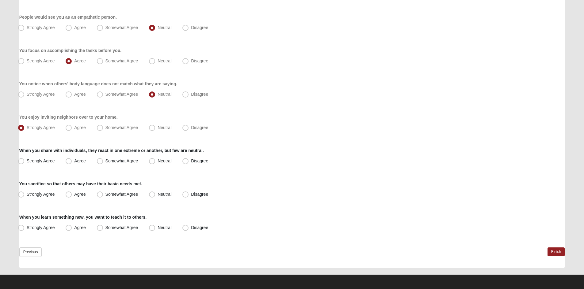
scroll to position [405, 0]
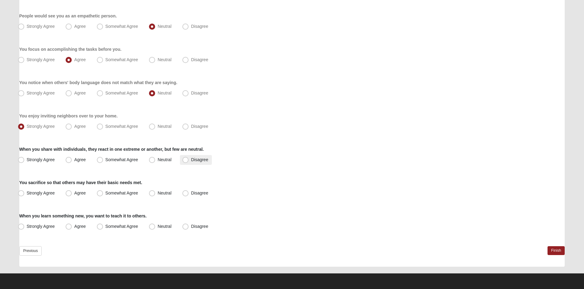
click at [185, 156] on label "Disagree" at bounding box center [196, 160] width 32 height 10
click at [185, 158] on input "Disagree" at bounding box center [187, 160] width 4 height 4
radio input "true"
click at [95, 148] on label "When you share with individuals, they react in one extreme or another, but few …" at bounding box center [111, 149] width 184 height 6
click at [205, 194] on span "Disagree" at bounding box center [199, 193] width 17 height 5
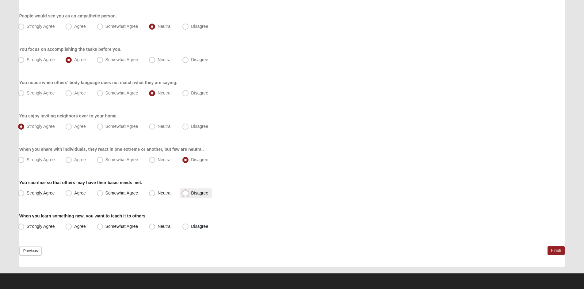
click at [189, 194] on input "Disagree" at bounding box center [187, 193] width 4 height 4
radio input "true"
click at [123, 217] on label "When you learn something new, you want to teach it to others." at bounding box center [82, 216] width 127 height 6
click at [153, 223] on label "Neutral" at bounding box center [160, 227] width 28 height 10
click at [153, 225] on input "Neutral" at bounding box center [153, 227] width 4 height 4
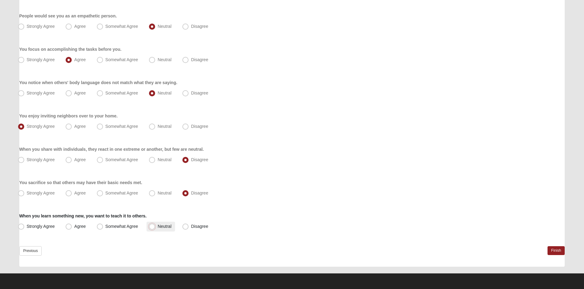
radio input "true"
click at [560, 252] on link "Finish" at bounding box center [555, 251] width 17 height 9
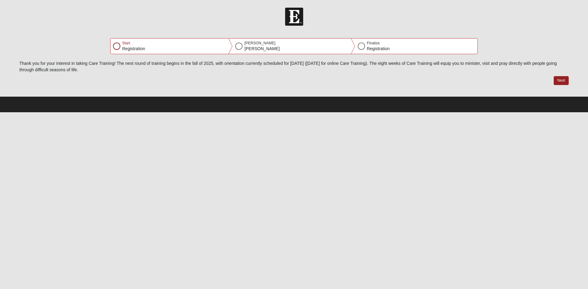
click at [117, 46] on div at bounding box center [116, 46] width 7 height 7
click at [564, 77] on button "Next" at bounding box center [561, 80] width 15 height 9
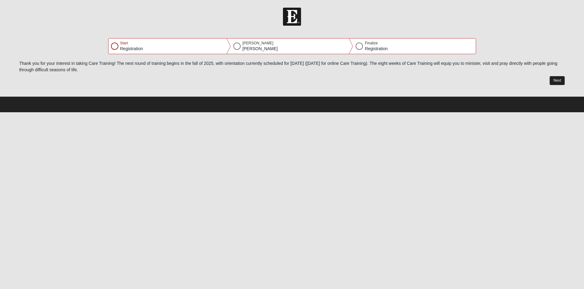
select select "7"
select select "17"
select select "1988"
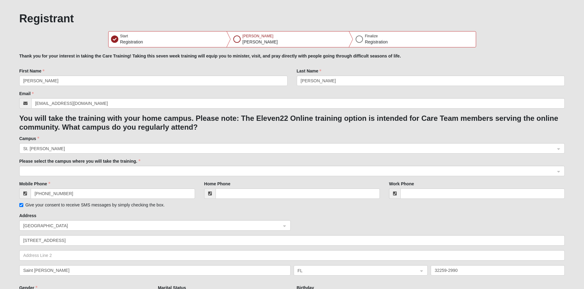
scroll to position [61, 0]
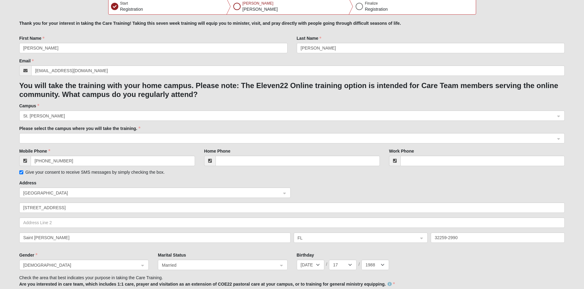
click at [163, 142] on span at bounding box center [289, 138] width 532 height 7
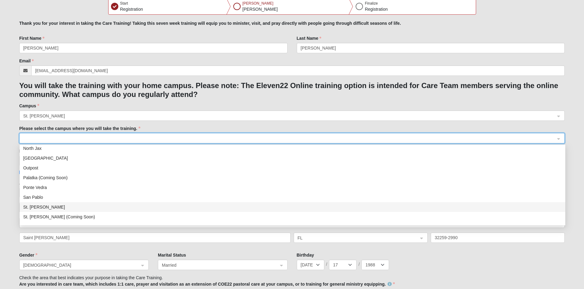
click at [46, 208] on div "St. Johns" at bounding box center [292, 207] width 538 height 7
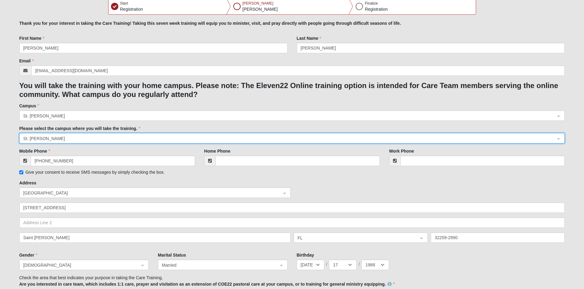
click at [62, 179] on div "Mobile Phone (904) 614-9715 Give your consent to receive SMS messages by simply…" at bounding box center [107, 164] width 185 height 32
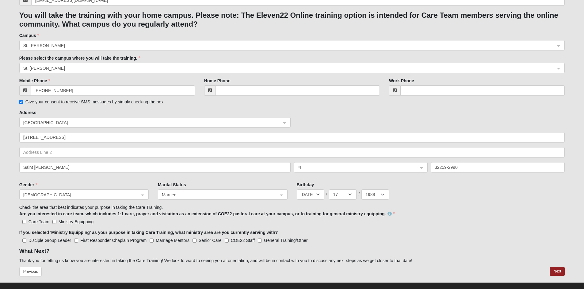
scroll to position [141, 0]
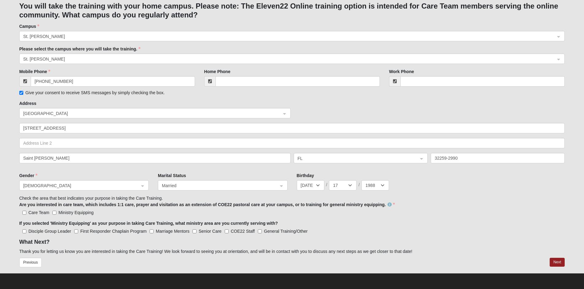
click at [37, 213] on span "Care Team" at bounding box center [38, 212] width 21 height 5
click at [26, 213] on input "Care Team" at bounding box center [24, 213] width 4 height 4
checkbox input "true"
click at [561, 263] on button "Next" at bounding box center [556, 262] width 15 height 9
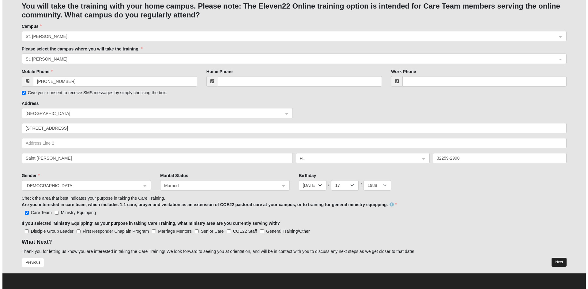
scroll to position [0, 0]
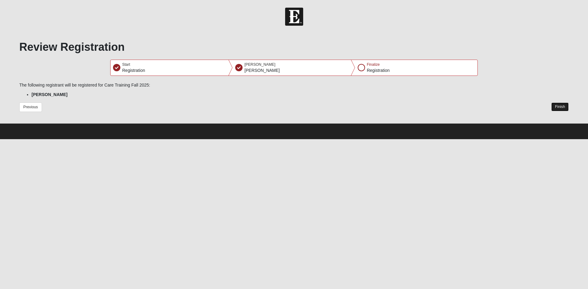
click at [553, 107] on button "Finish" at bounding box center [559, 107] width 17 height 9
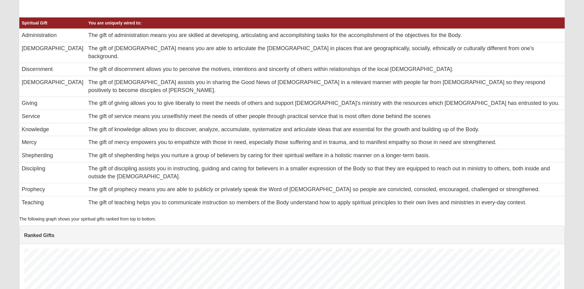
scroll to position [283, 0]
